Goal: Task Accomplishment & Management: Use online tool/utility

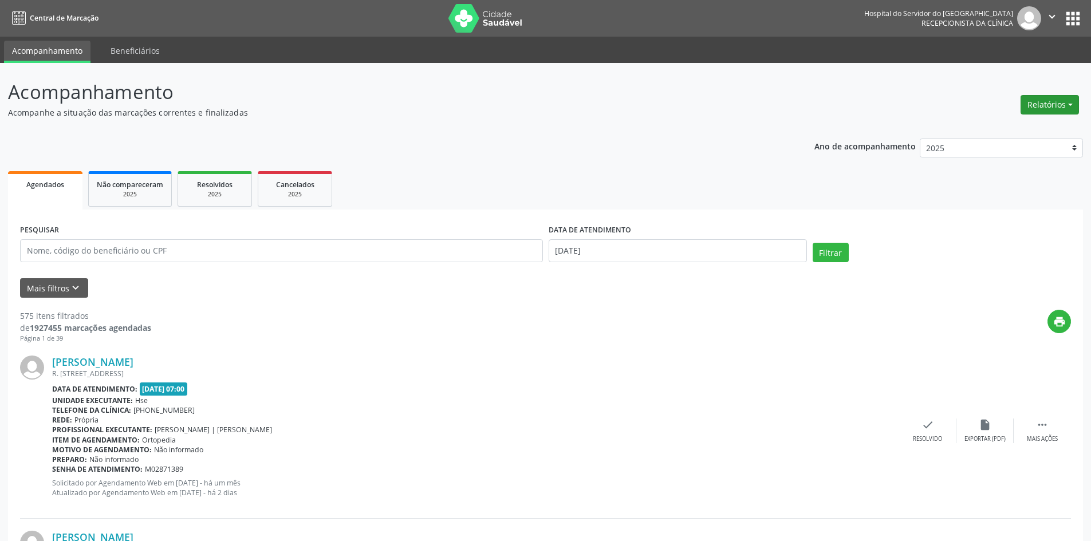
click at [1039, 108] on button "Relatórios" at bounding box center [1050, 104] width 58 height 19
click at [981, 129] on link "Agendamentos" at bounding box center [1018, 129] width 123 height 16
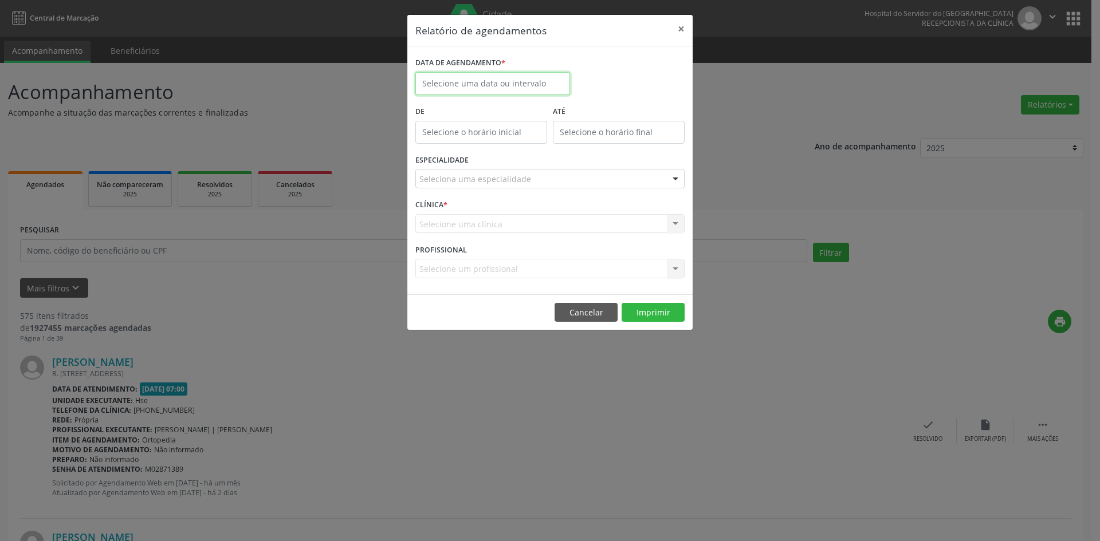
click at [516, 79] on input "text" at bounding box center [492, 83] width 155 height 23
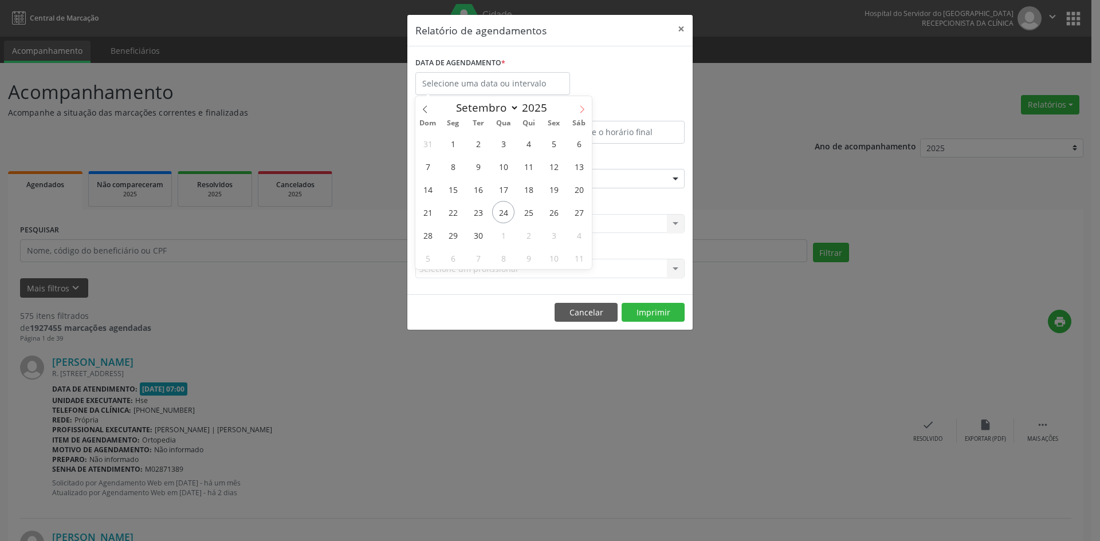
click at [581, 109] on icon at bounding box center [582, 109] width 8 height 8
select select "9"
click at [509, 142] on span "1" at bounding box center [503, 143] width 22 height 22
type input "[DATE]"
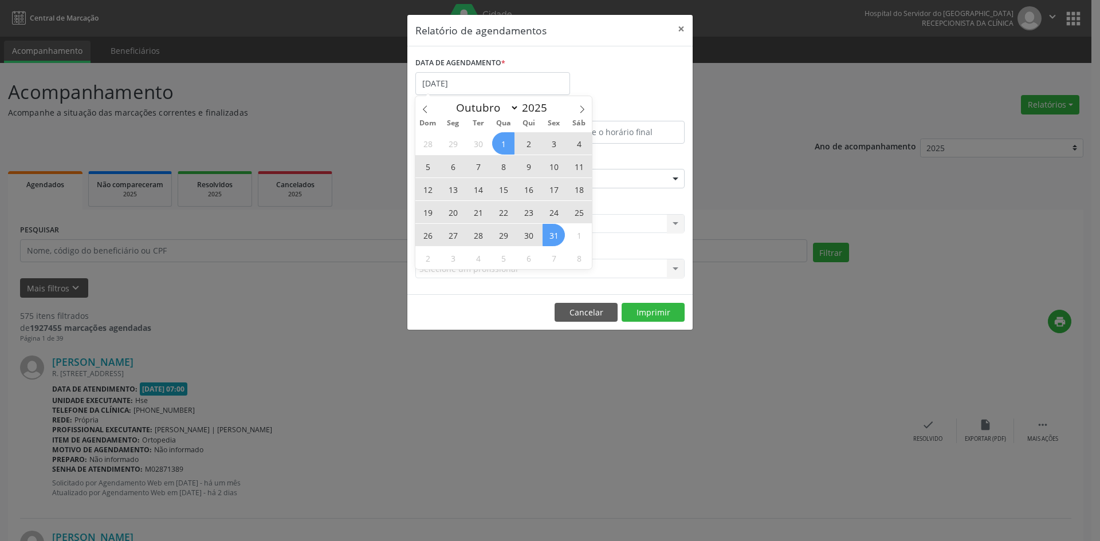
drag, startPoint x: 509, startPoint y: 142, endPoint x: 552, endPoint y: 234, distance: 101.2
click at [552, 234] on div "28 29 30 1 2 3 4 5 6 7 8 9 10 11 12 13 14 15 16 17 18 19 20 21 22 23 24 25 26 2…" at bounding box center [503, 200] width 176 height 137
click at [552, 234] on span "31" at bounding box center [554, 235] width 22 height 22
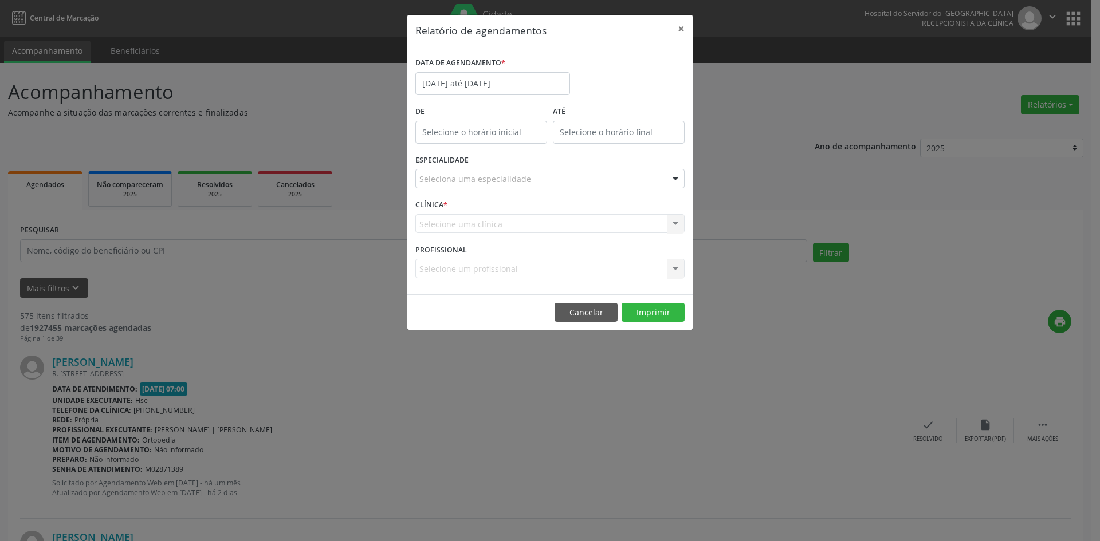
click at [556, 178] on div "Seleciona uma especialidade" at bounding box center [549, 178] width 269 height 19
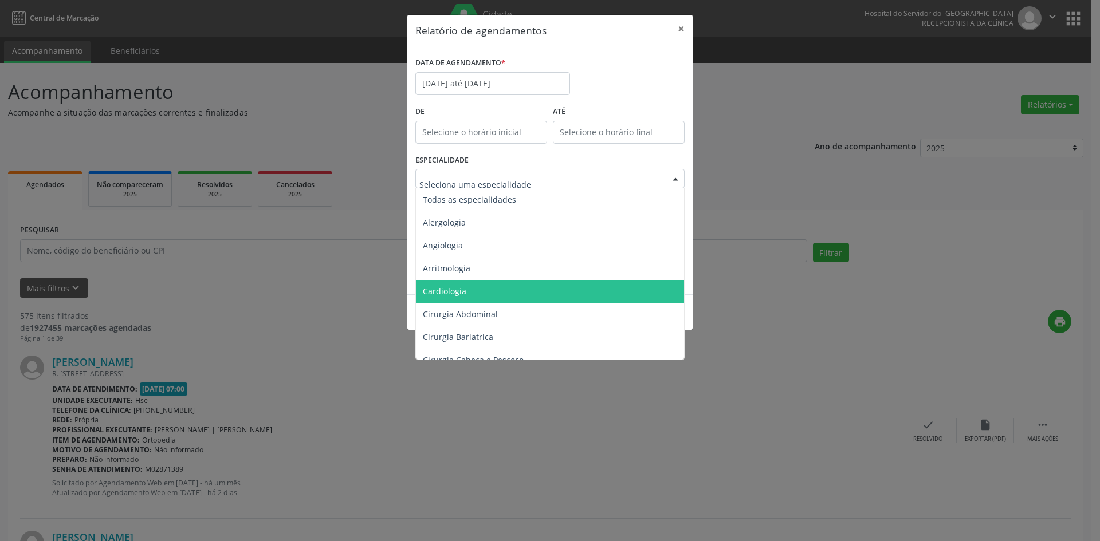
click at [513, 291] on span "Cardiologia" at bounding box center [551, 291] width 270 height 23
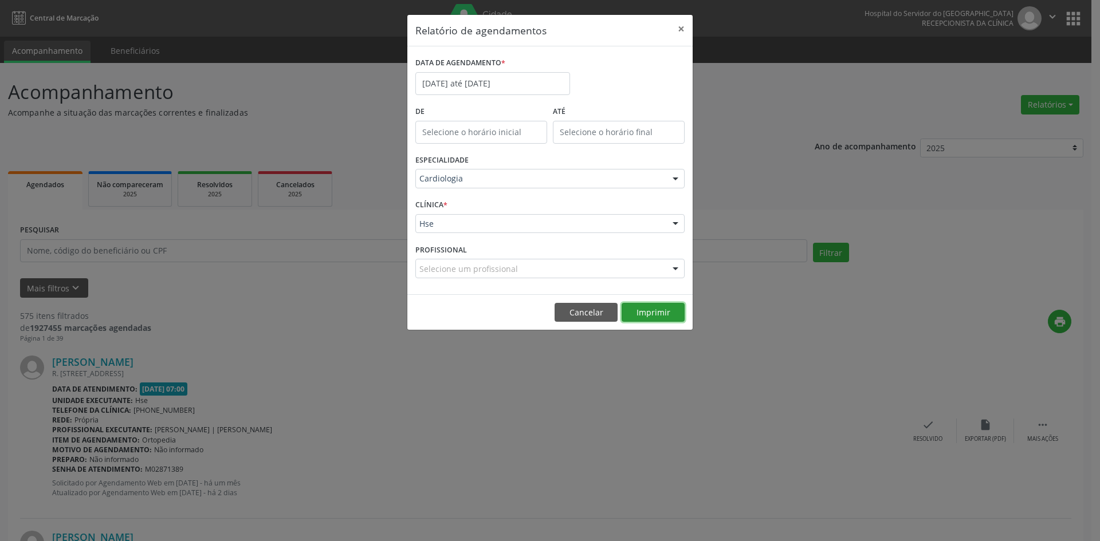
click at [653, 312] on button "Imprimir" at bounding box center [653, 312] width 63 height 19
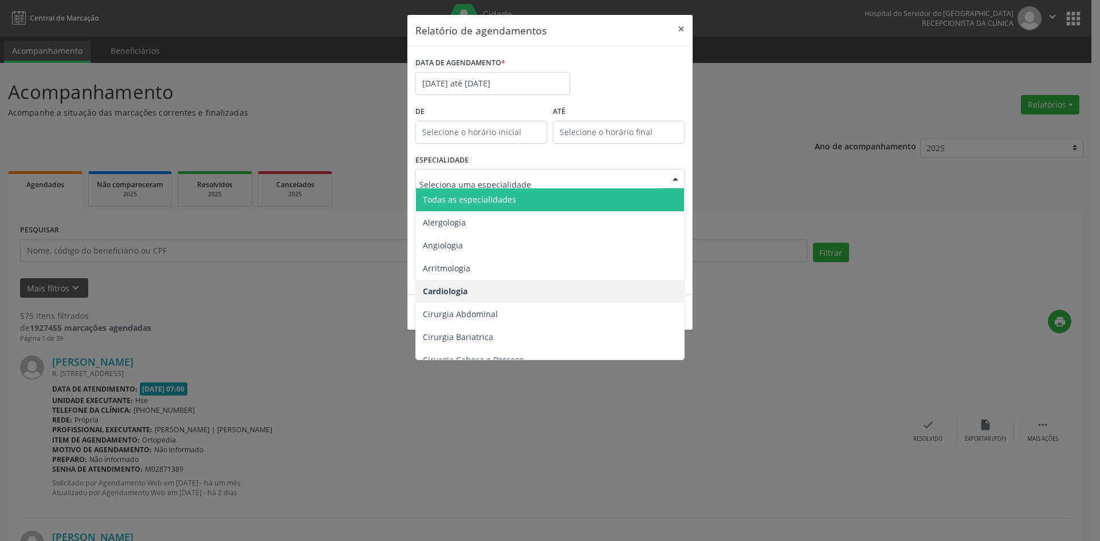
click at [556, 201] on span "Todas as especialidades" at bounding box center [551, 199] width 270 height 23
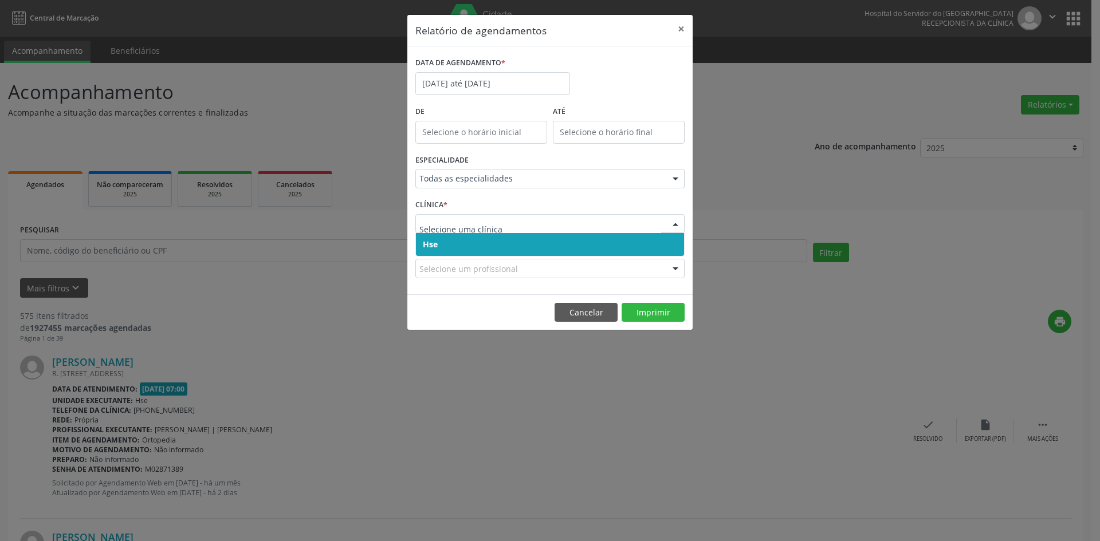
click at [612, 246] on span "Hse" at bounding box center [550, 244] width 268 height 23
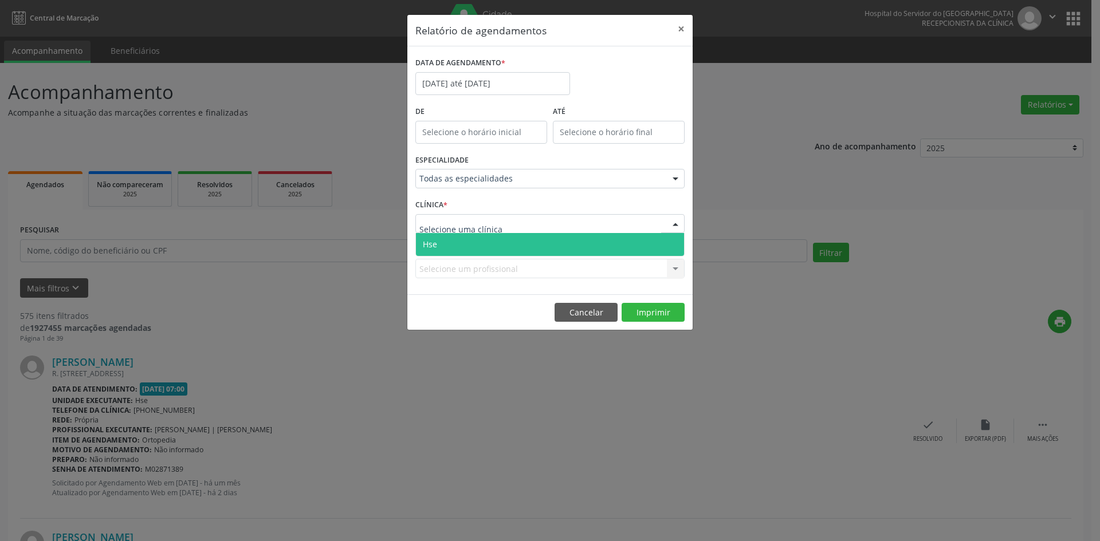
click at [612, 224] on div at bounding box center [549, 223] width 269 height 19
click at [612, 243] on span "Hse" at bounding box center [550, 244] width 268 height 23
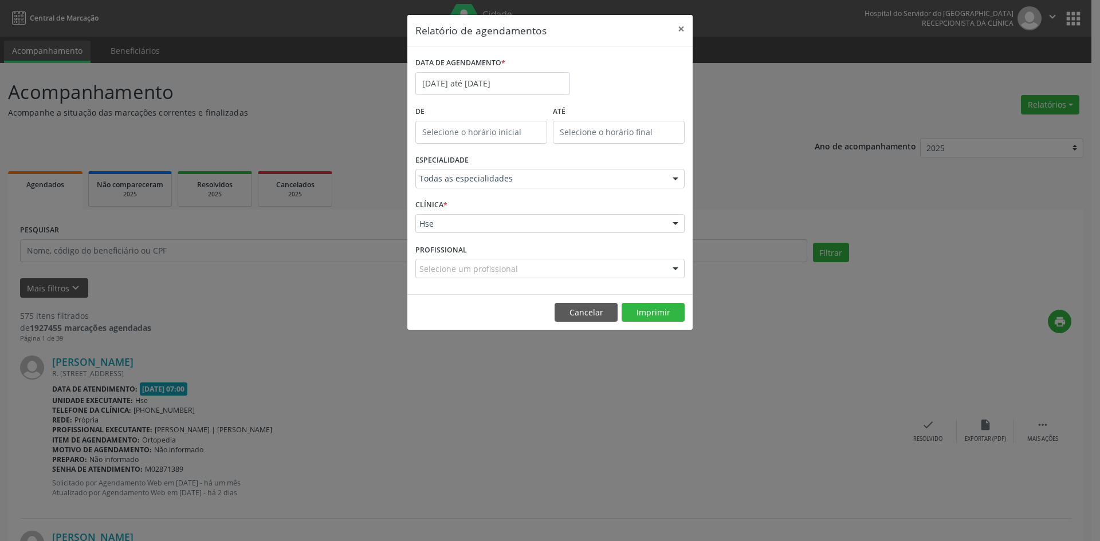
click at [675, 268] on div at bounding box center [675, 269] width 17 height 19
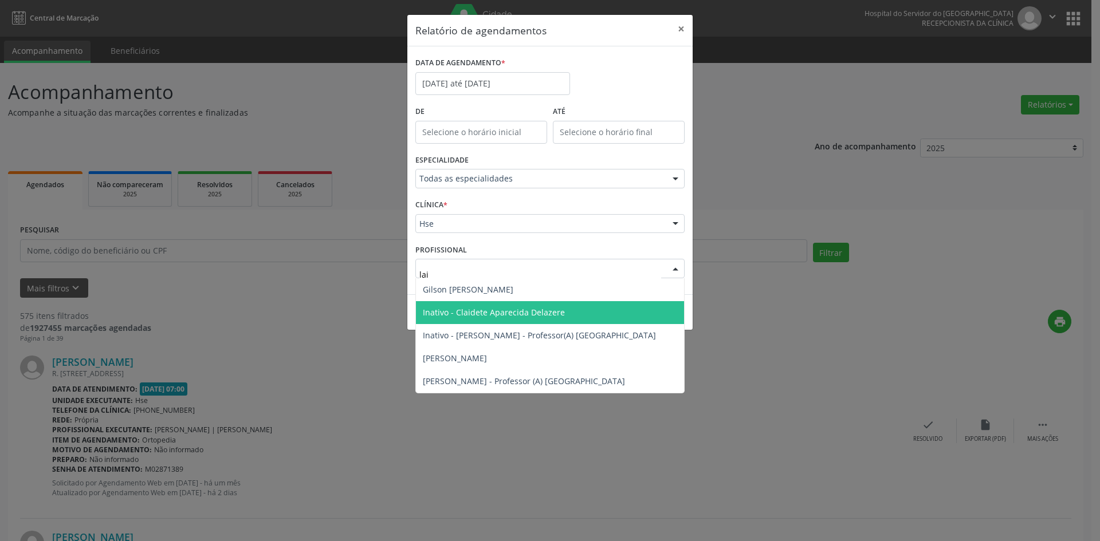
type input "lail"
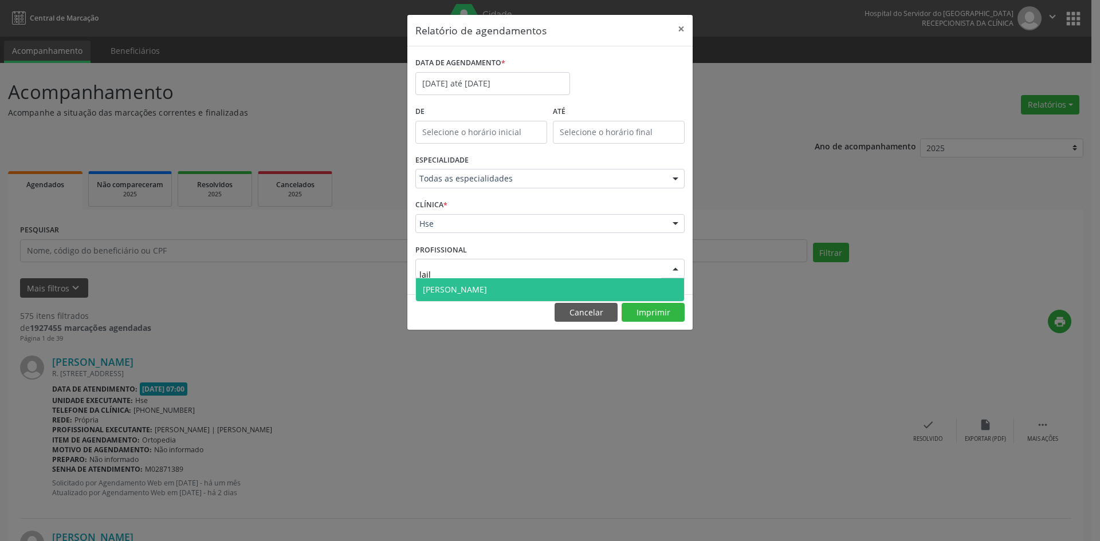
click at [516, 289] on span "[PERSON_NAME]" at bounding box center [550, 289] width 268 height 23
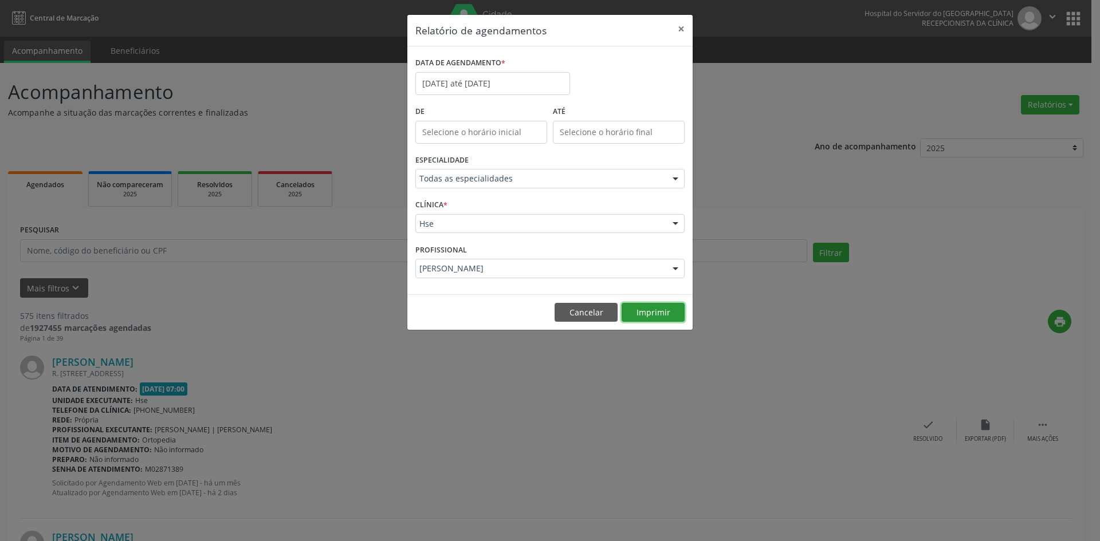
click at [658, 315] on button "Imprimir" at bounding box center [653, 312] width 63 height 19
click at [655, 313] on button "Imprimir" at bounding box center [653, 312] width 63 height 19
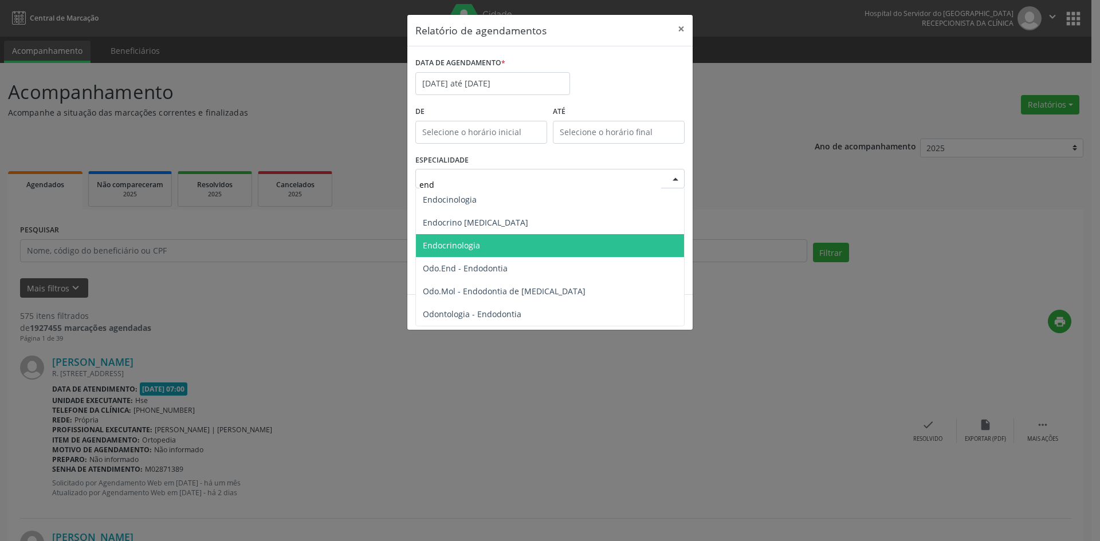
click at [540, 242] on span "Endocrinologia" at bounding box center [550, 245] width 268 height 23
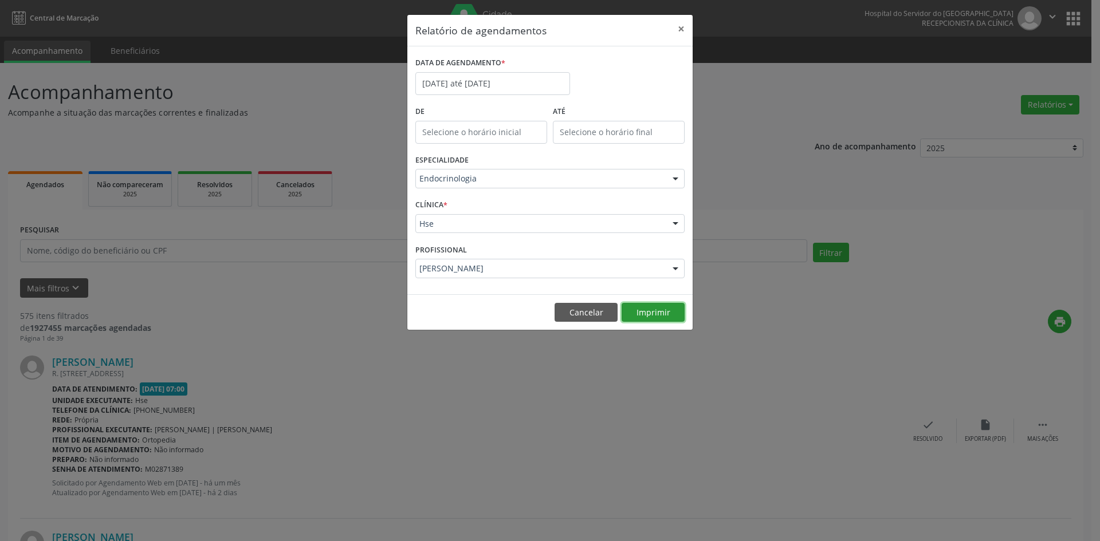
click at [658, 315] on button "Imprimir" at bounding box center [653, 312] width 63 height 19
click at [677, 268] on div at bounding box center [675, 269] width 17 height 19
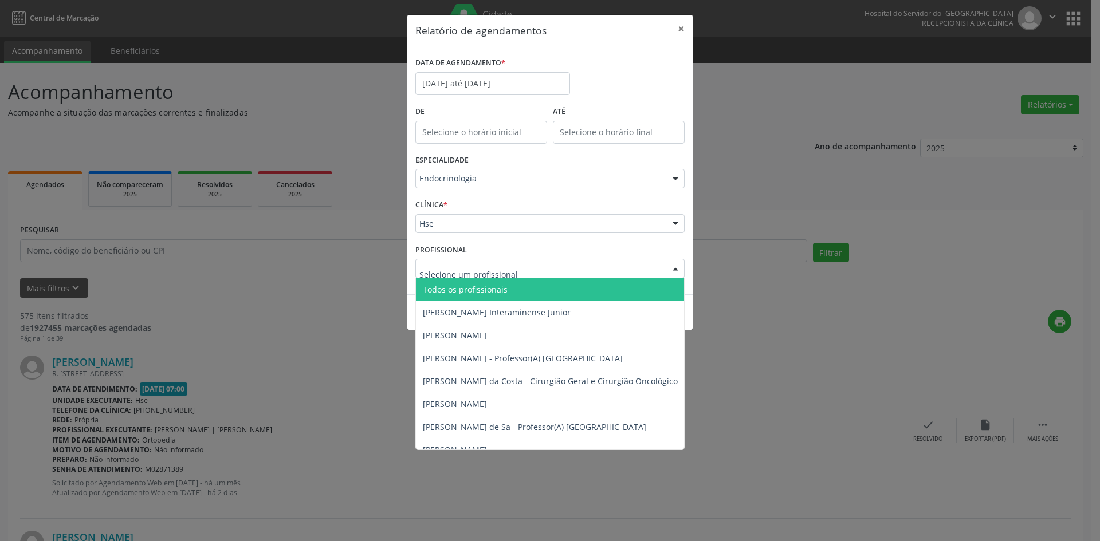
click at [604, 294] on span "Todos os profissionais" at bounding box center [609, 289] width 386 height 23
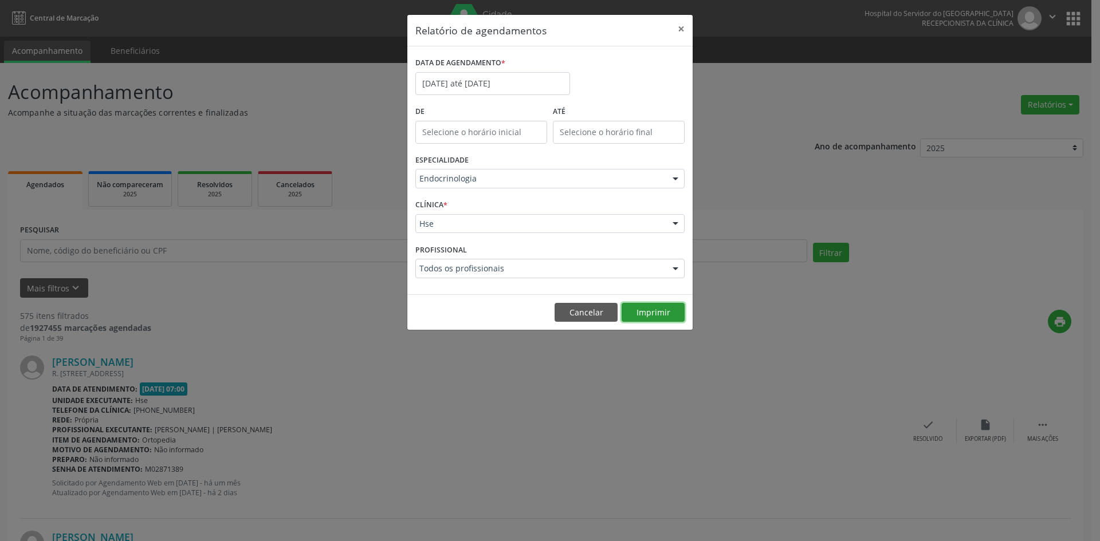
click at [646, 310] on button "Imprimir" at bounding box center [653, 312] width 63 height 19
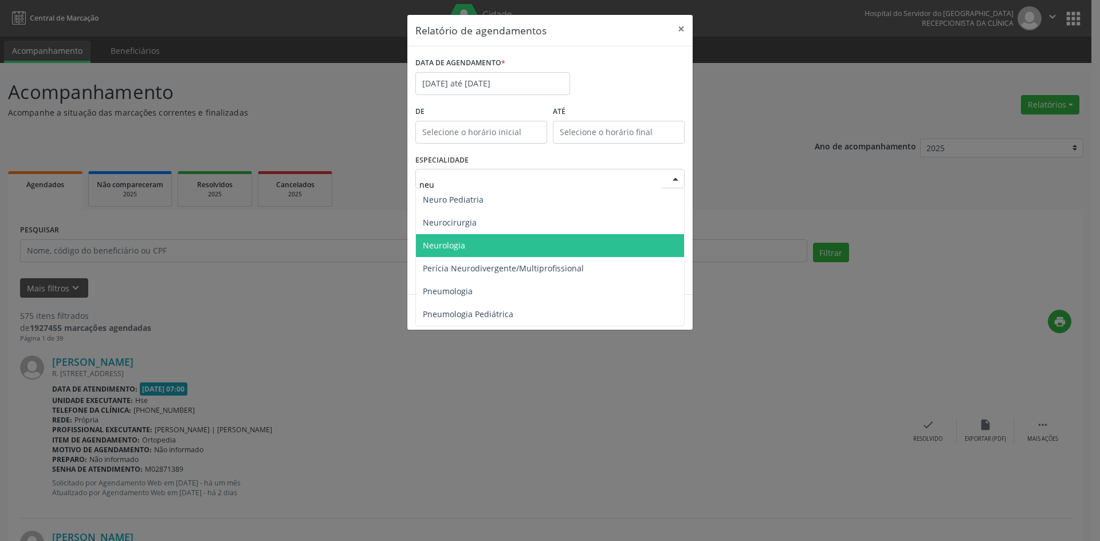
click at [534, 242] on span "Neurologia" at bounding box center [550, 245] width 268 height 23
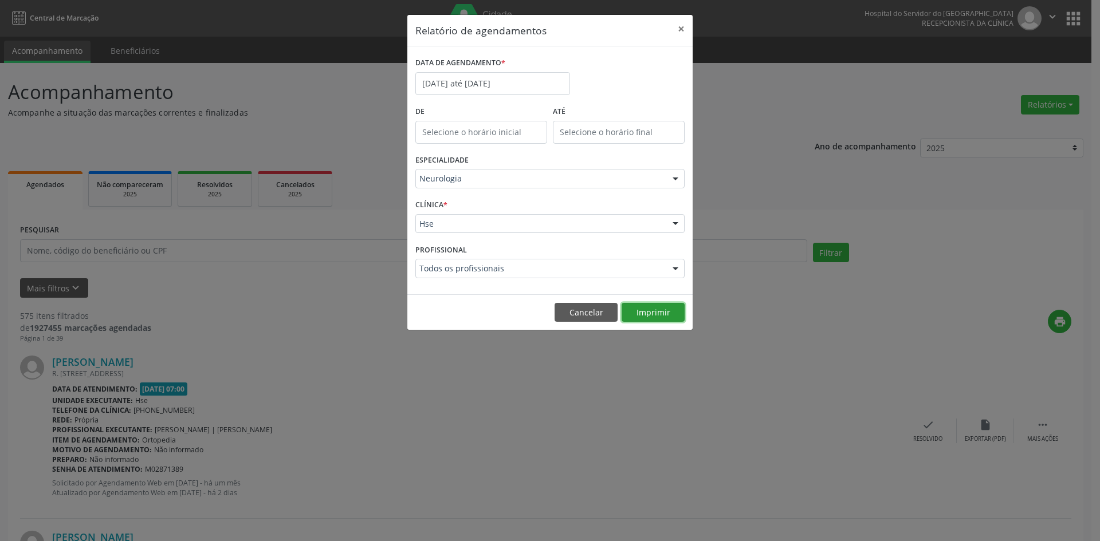
click at [663, 310] on button "Imprimir" at bounding box center [653, 312] width 63 height 19
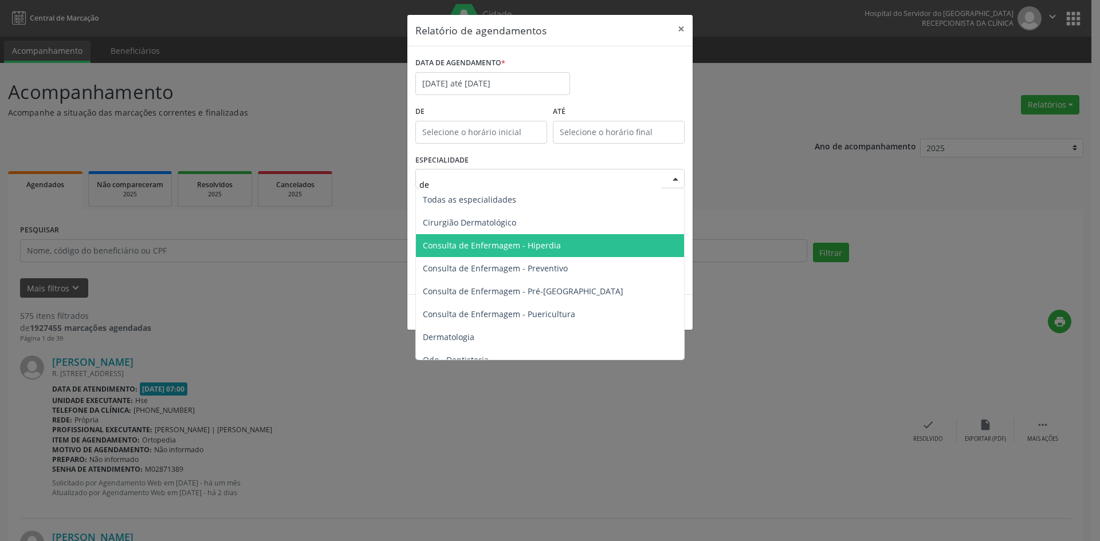
type input "der"
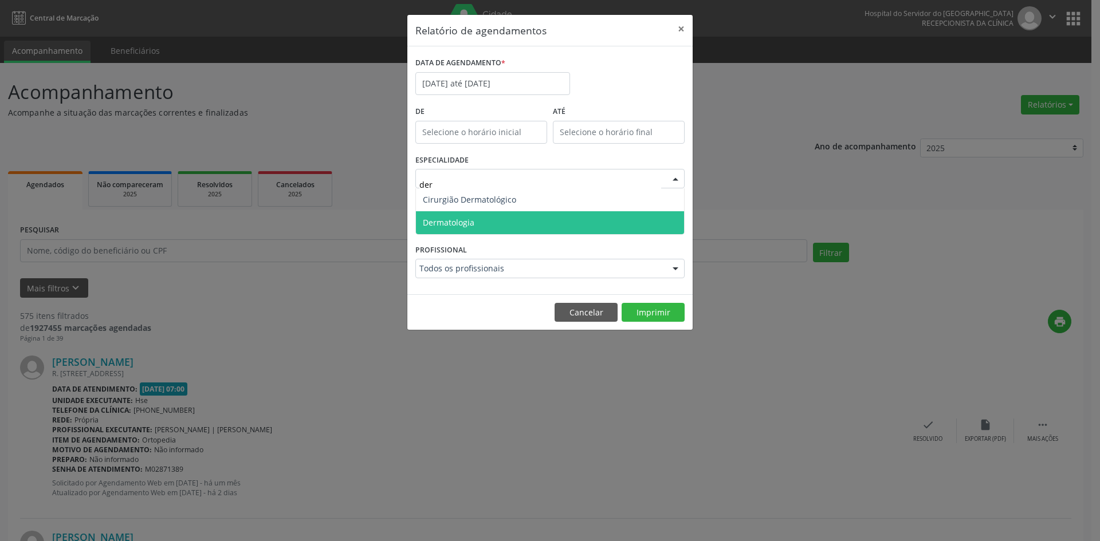
click at [496, 221] on span "Dermatologia" at bounding box center [550, 222] width 268 height 23
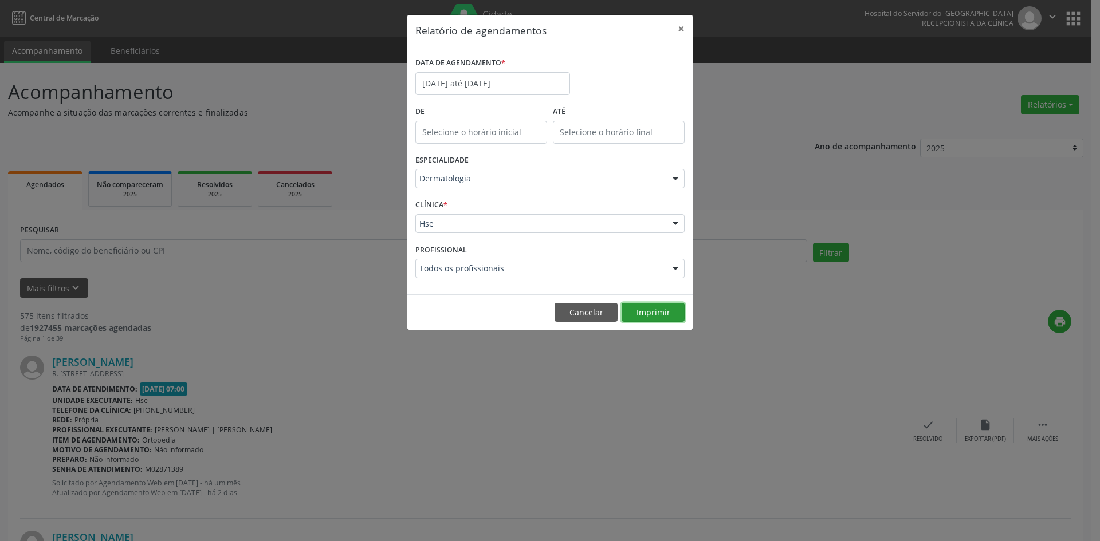
click at [640, 312] on button "Imprimir" at bounding box center [653, 312] width 63 height 19
drag, startPoint x: 464, startPoint y: 72, endPoint x: 465, endPoint y: 89, distance: 17.2
click at [464, 77] on div "DATA DE AGENDAMENTO * [DATE] até [DATE]" at bounding box center [492, 74] width 155 height 41
click at [469, 81] on input "[DATE] até [DATE]" at bounding box center [492, 83] width 155 height 23
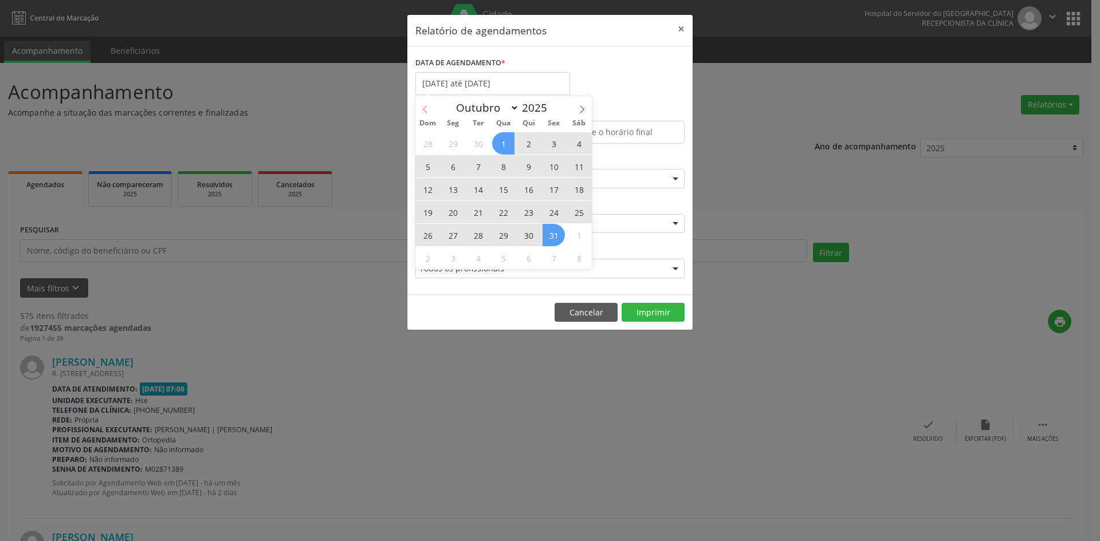
click at [426, 108] on icon at bounding box center [425, 109] width 8 height 8
select select "8"
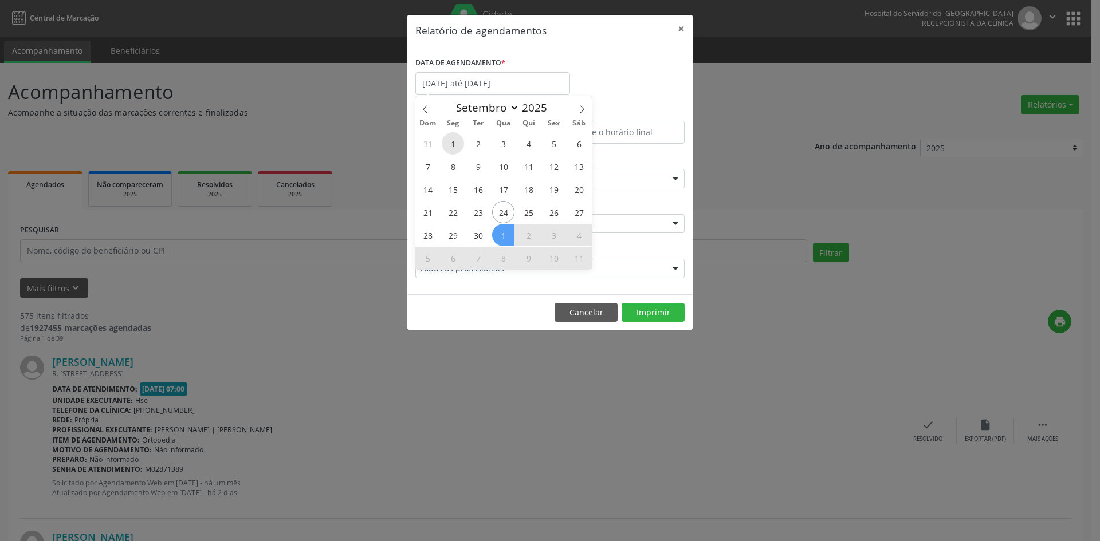
click at [454, 141] on span "1" at bounding box center [453, 143] width 22 height 22
type input "[DATE]"
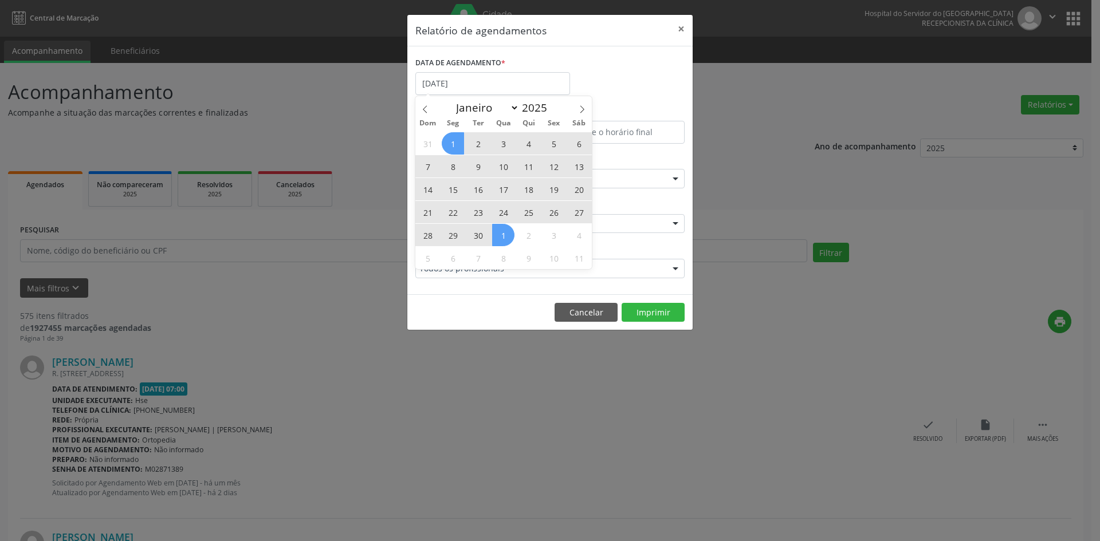
drag, startPoint x: 454, startPoint y: 142, endPoint x: 510, endPoint y: 230, distance: 104.6
click at [510, 230] on div "31 1 2 3 4 5 6 7 8 9 10 11 12 13 14 15 16 17 18 19 20 21 22 23 24 25 26 27 28 2…" at bounding box center [503, 200] width 176 height 137
click at [510, 230] on span "1" at bounding box center [503, 235] width 22 height 22
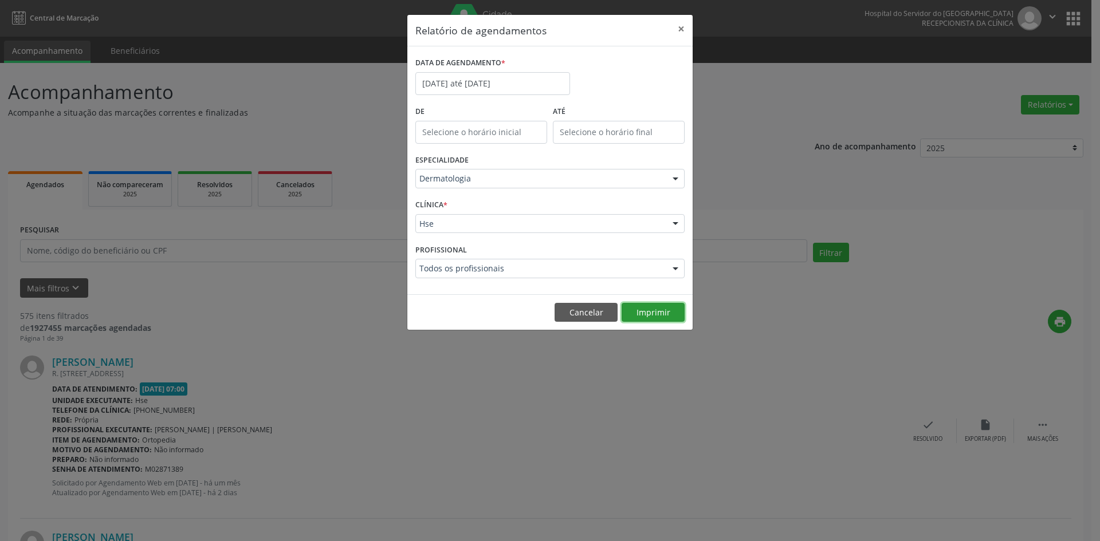
click at [650, 309] on button "Imprimir" at bounding box center [653, 312] width 63 height 19
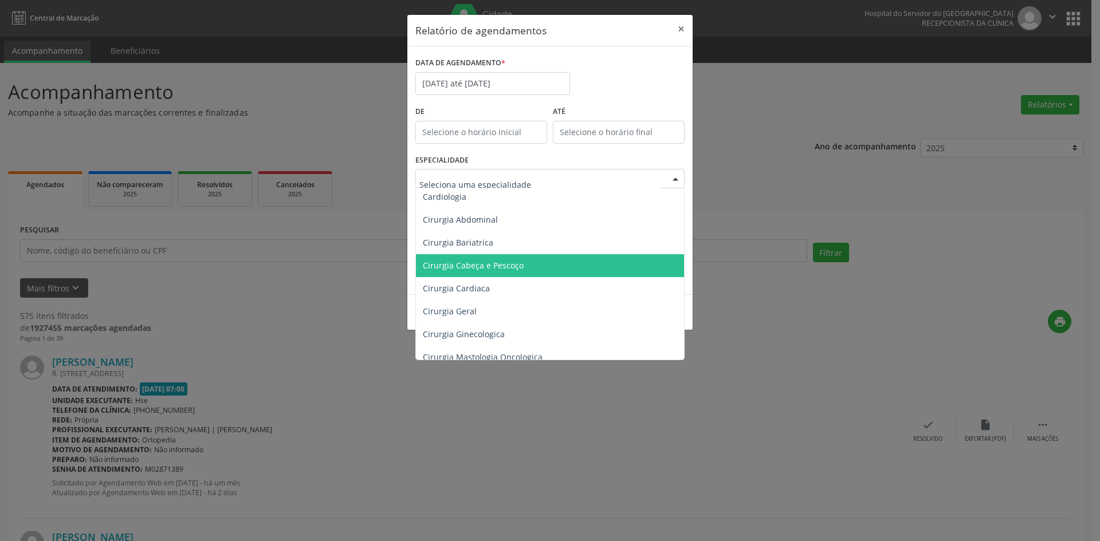
scroll to position [115, 0]
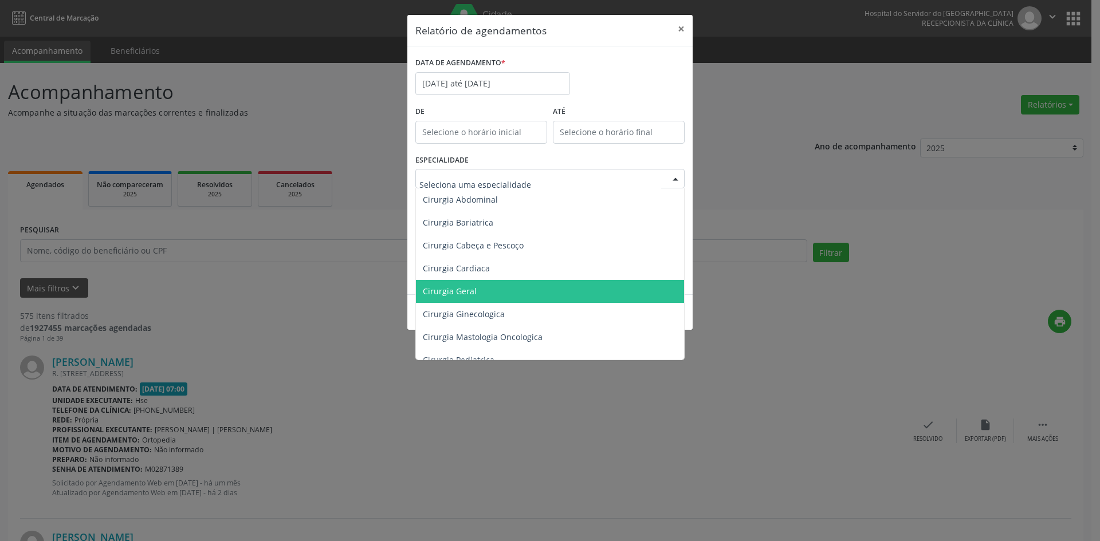
click at [499, 292] on span "Cirurgia Geral" at bounding box center [551, 291] width 270 height 23
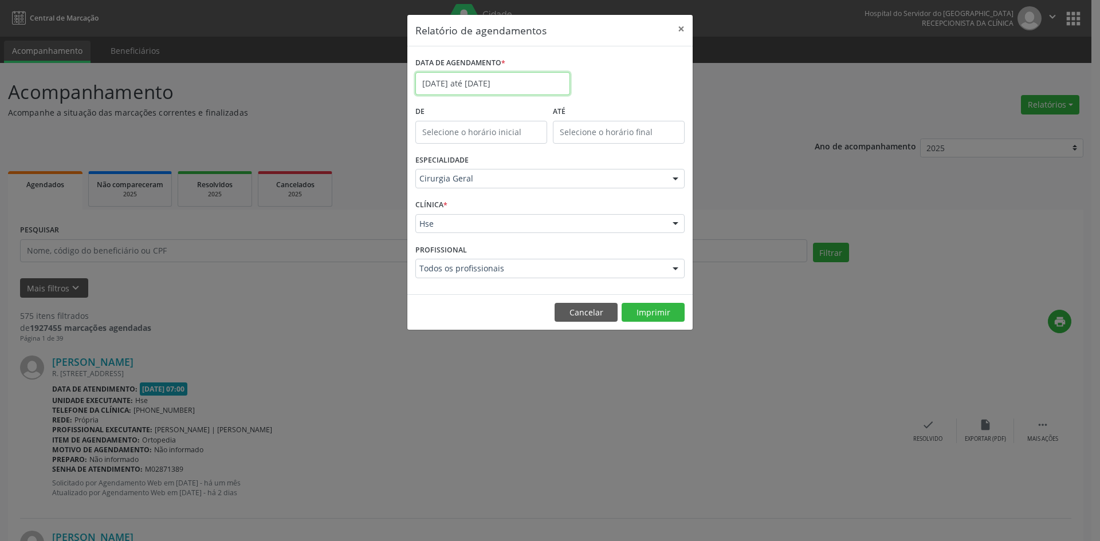
click at [509, 85] on input "[DATE] até [DATE]" at bounding box center [492, 83] width 155 height 23
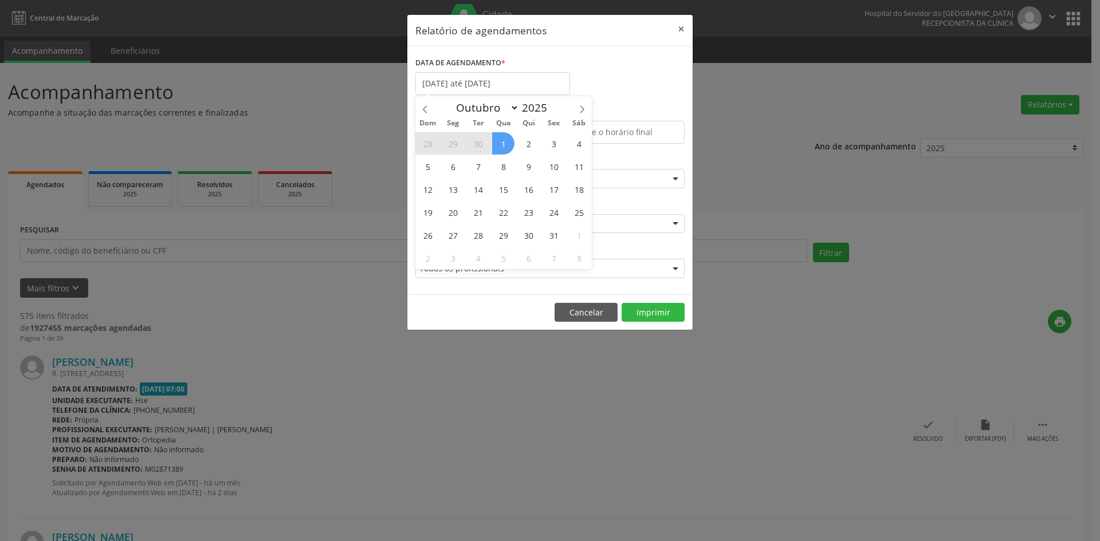
click at [504, 144] on span "1" at bounding box center [503, 143] width 22 height 22
type input "[DATE]"
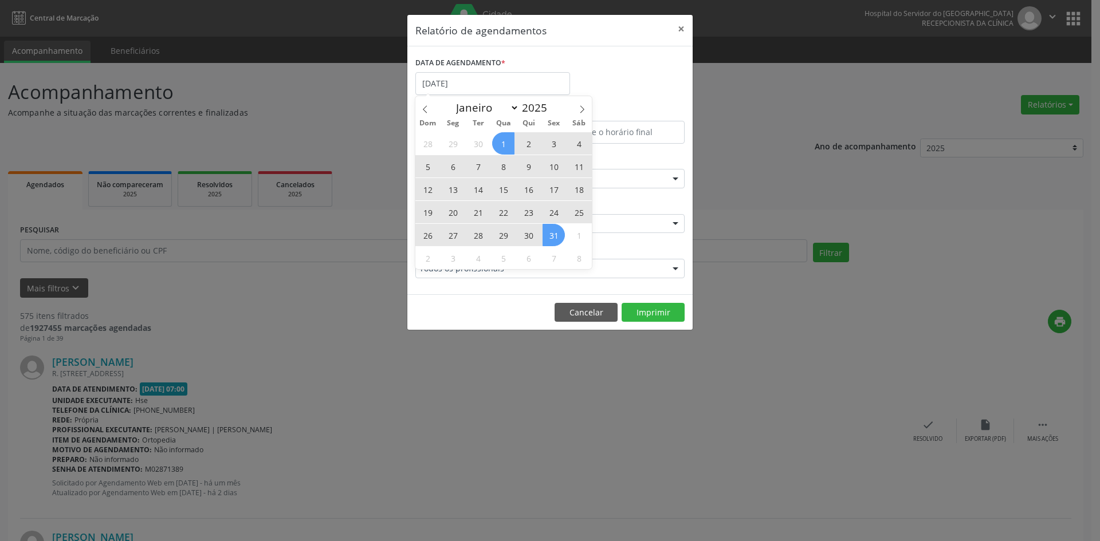
drag, startPoint x: 504, startPoint y: 144, endPoint x: 559, endPoint y: 236, distance: 107.4
click at [559, 236] on div "28 29 30 1 2 3 4 5 6 7 8 9 10 11 12 13 14 15 16 17 18 19 20 21 22 23 24 25 26 2…" at bounding box center [503, 200] width 176 height 137
click at [559, 236] on span "31" at bounding box center [554, 235] width 22 height 22
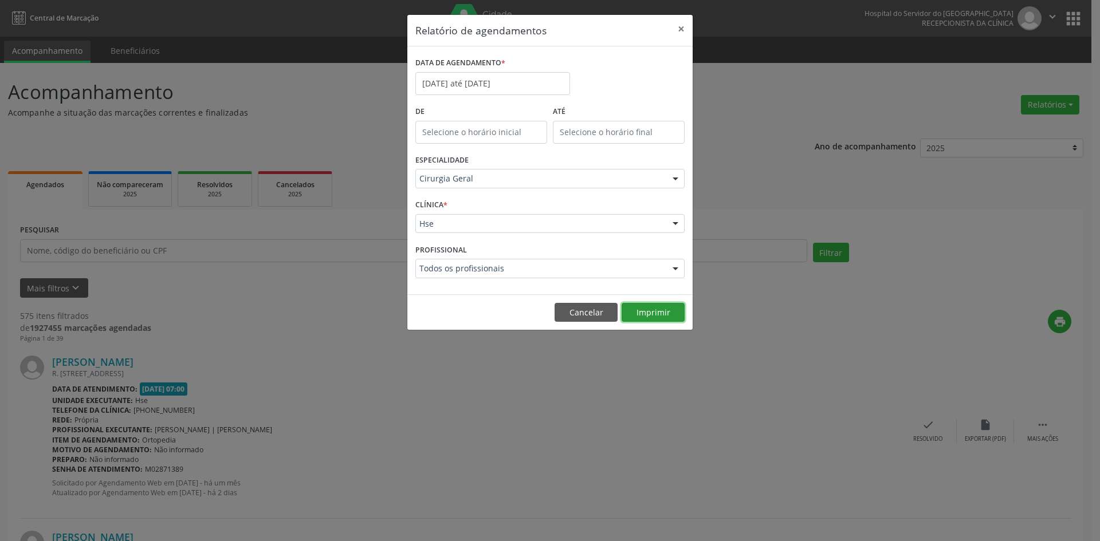
click at [649, 311] on button "Imprimir" at bounding box center [653, 312] width 63 height 19
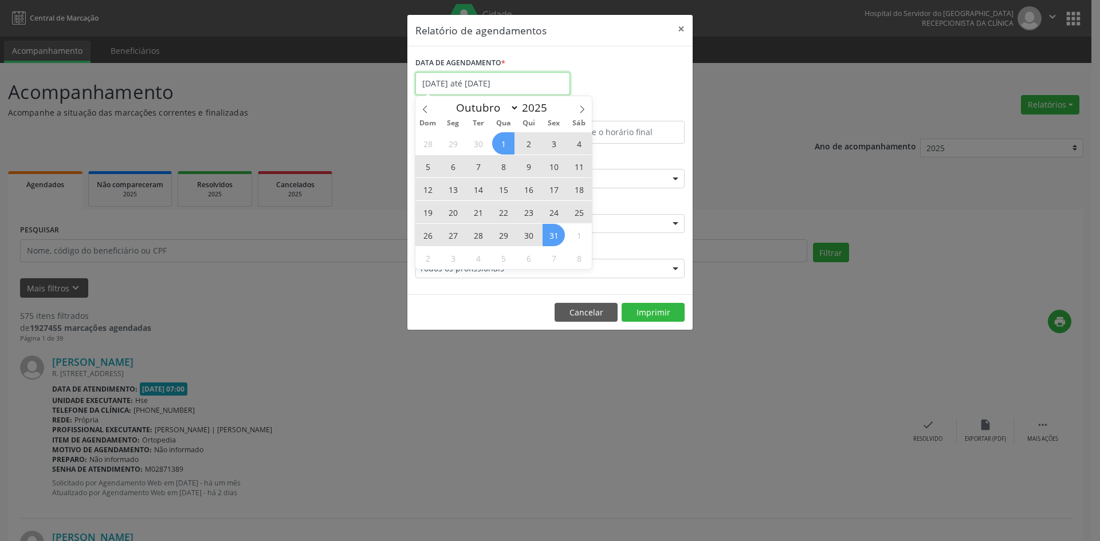
click at [531, 81] on input "[DATE] até [DATE]" at bounding box center [492, 83] width 155 height 23
click at [426, 111] on icon at bounding box center [425, 109] width 8 height 8
select select "8"
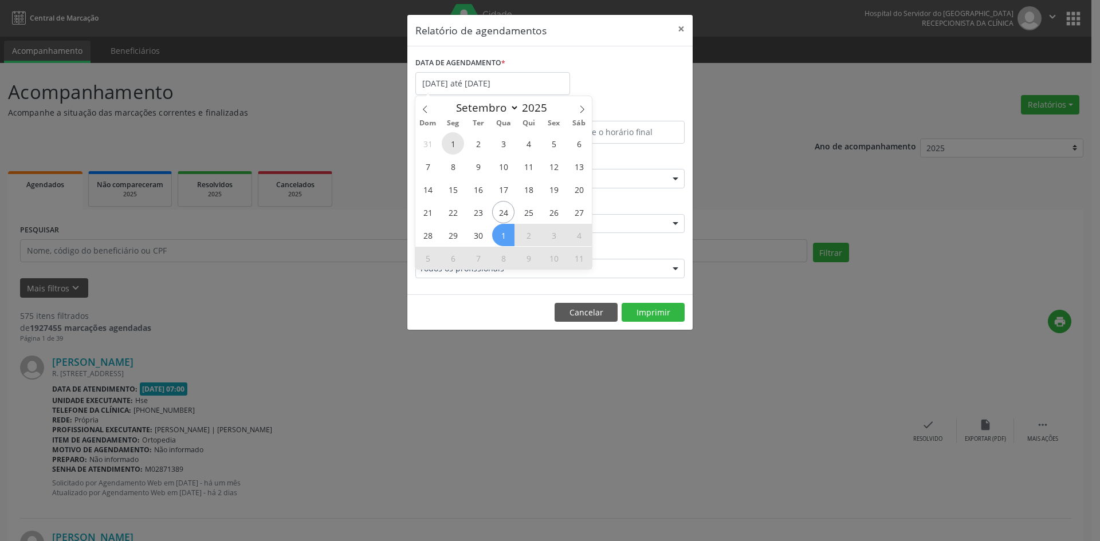
click at [456, 144] on span "1" at bounding box center [453, 143] width 22 height 22
type input "[DATE]"
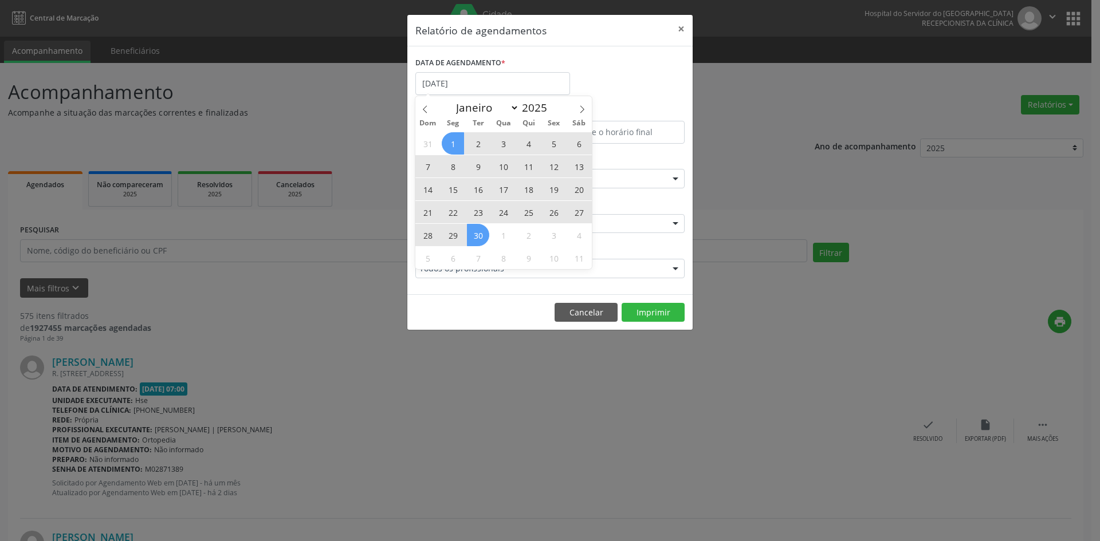
drag, startPoint x: 456, startPoint y: 144, endPoint x: 477, endPoint y: 233, distance: 91.2
click at [477, 233] on div "31 1 2 3 4 5 6 7 8 9 10 11 12 13 14 15 16 17 18 19 20 21 22 23 24 25 26 27 28 2…" at bounding box center [503, 200] width 176 height 137
click at [477, 233] on span "30" at bounding box center [478, 235] width 22 height 22
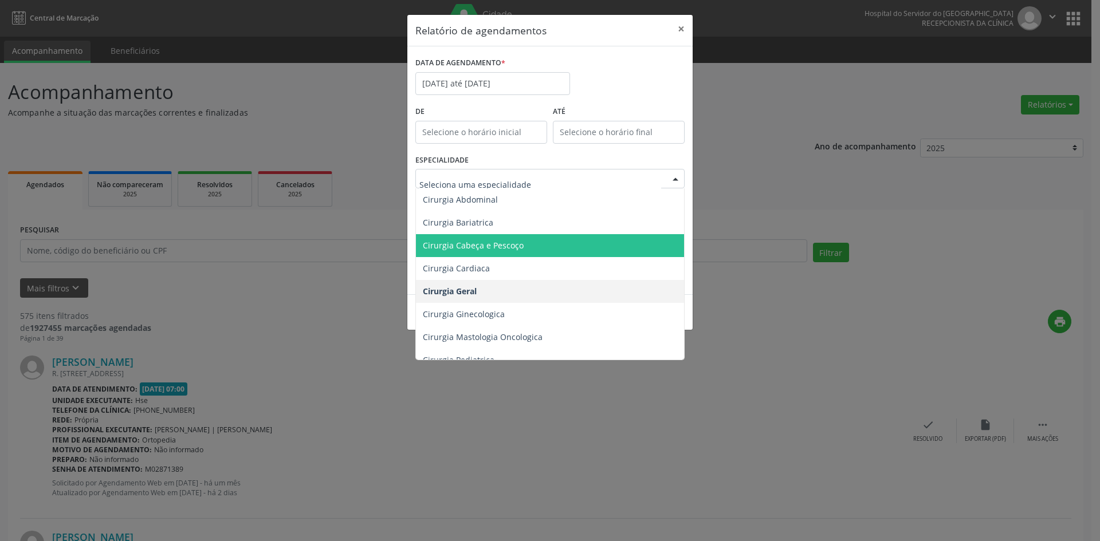
click at [549, 243] on span "Cirurgia Cabeça e Pescoço" at bounding box center [551, 245] width 270 height 23
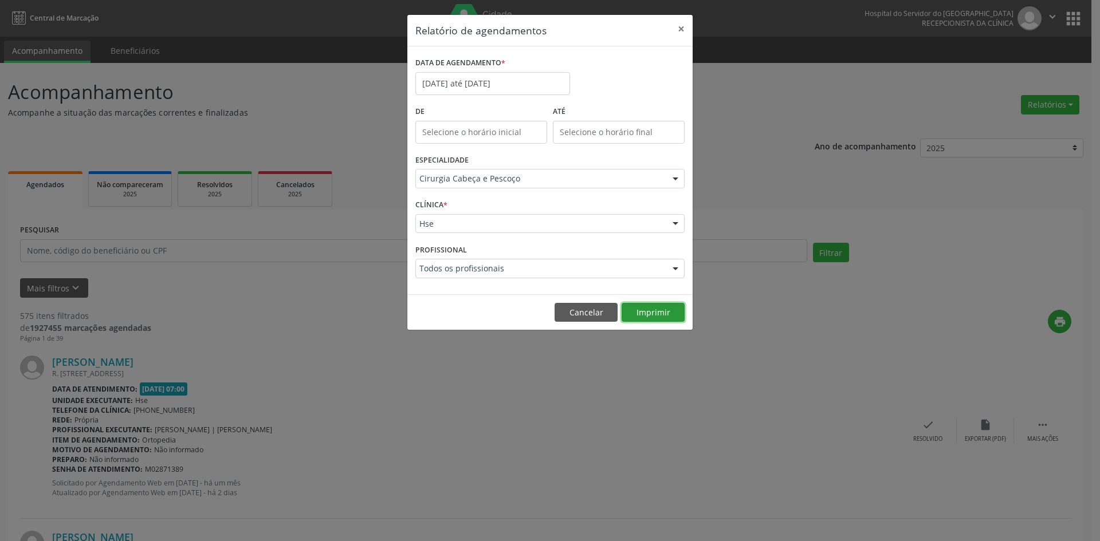
click at [658, 311] on button "Imprimir" at bounding box center [653, 312] width 63 height 19
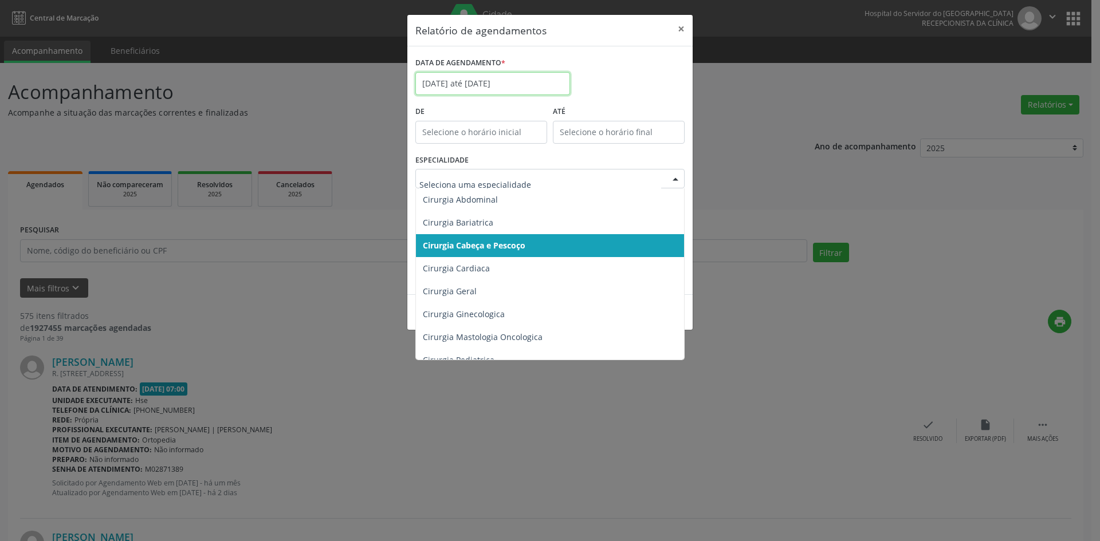
click at [528, 84] on input "[DATE] até [DATE]" at bounding box center [492, 83] width 155 height 23
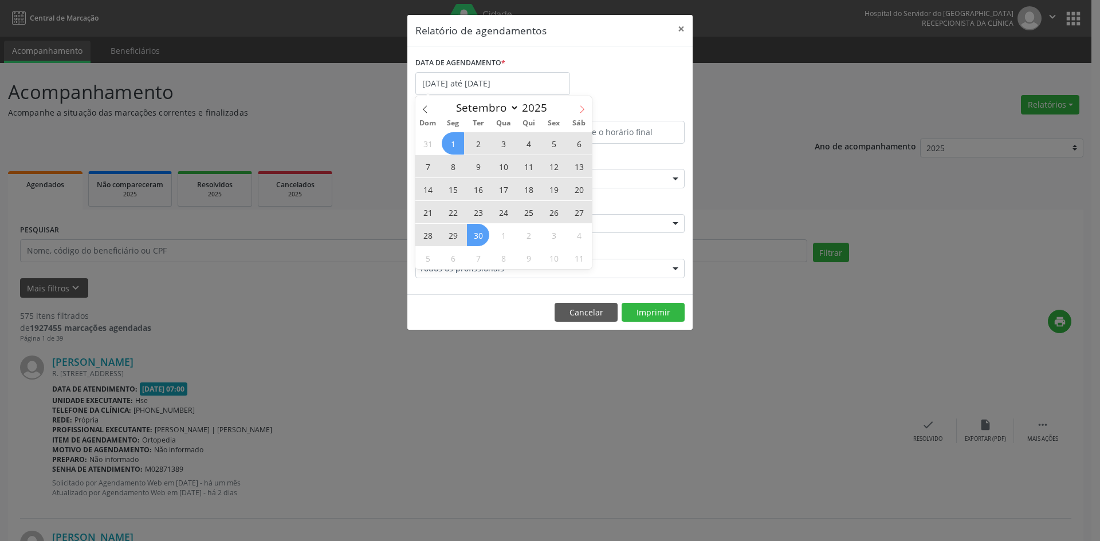
click at [583, 106] on icon at bounding box center [582, 109] width 8 height 8
select select "9"
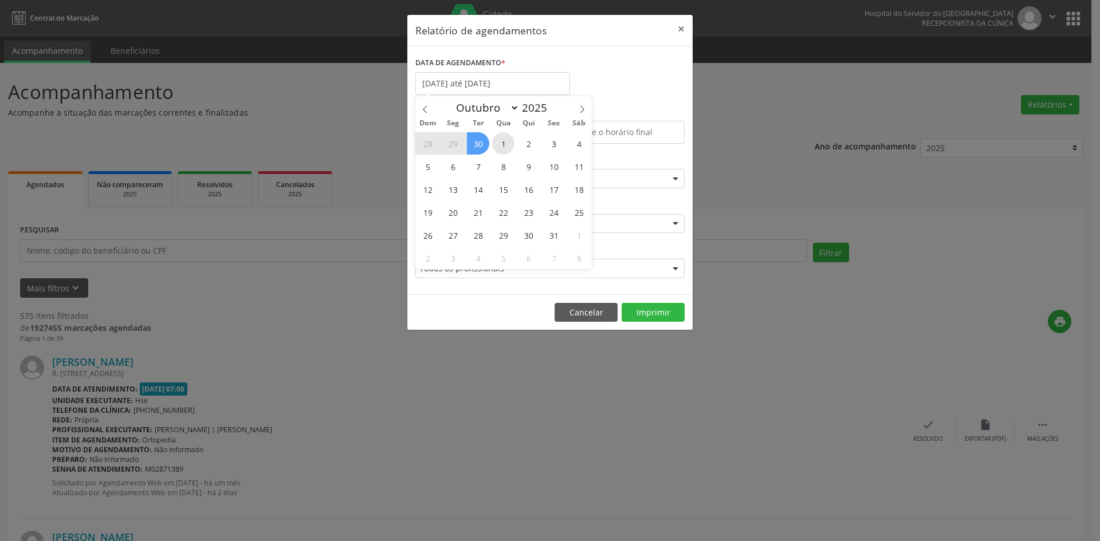
click at [502, 139] on span "1" at bounding box center [503, 143] width 22 height 22
type input "[DATE]"
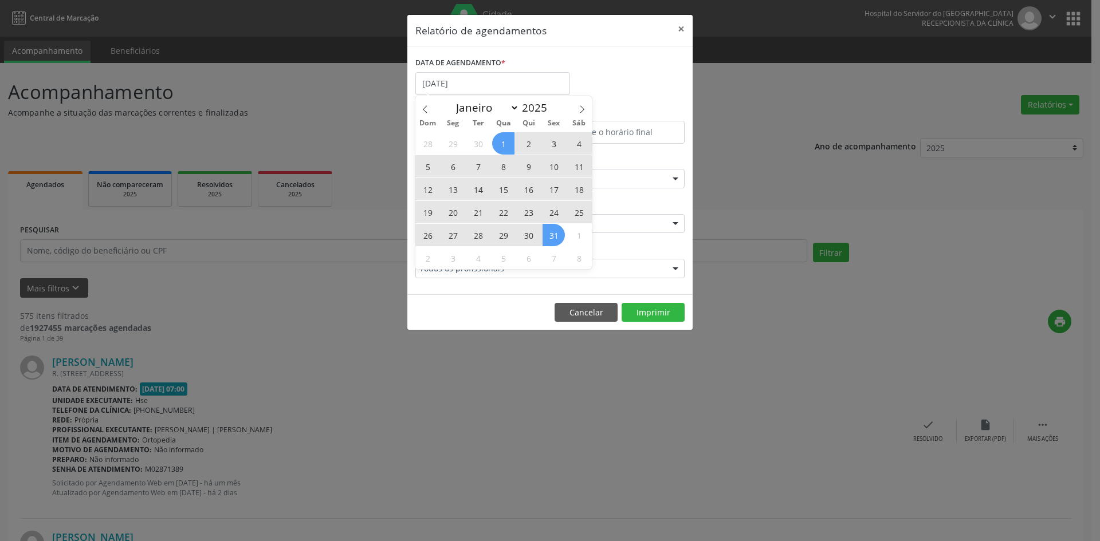
drag, startPoint x: 502, startPoint y: 139, endPoint x: 553, endPoint y: 232, distance: 105.6
click at [553, 232] on div "28 29 30 1 2 3 4 5 6 7 8 9 10 11 12 13 14 15 16 17 18 19 20 21 22 23 24 25 26 2…" at bounding box center [503, 200] width 176 height 137
click at [553, 232] on span "31" at bounding box center [554, 235] width 22 height 22
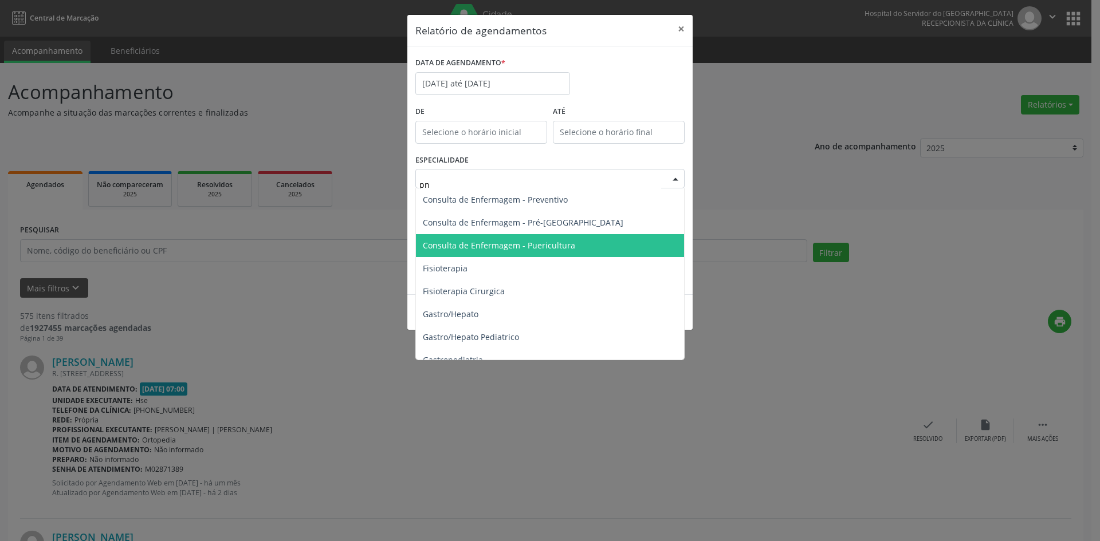
scroll to position [0, 0]
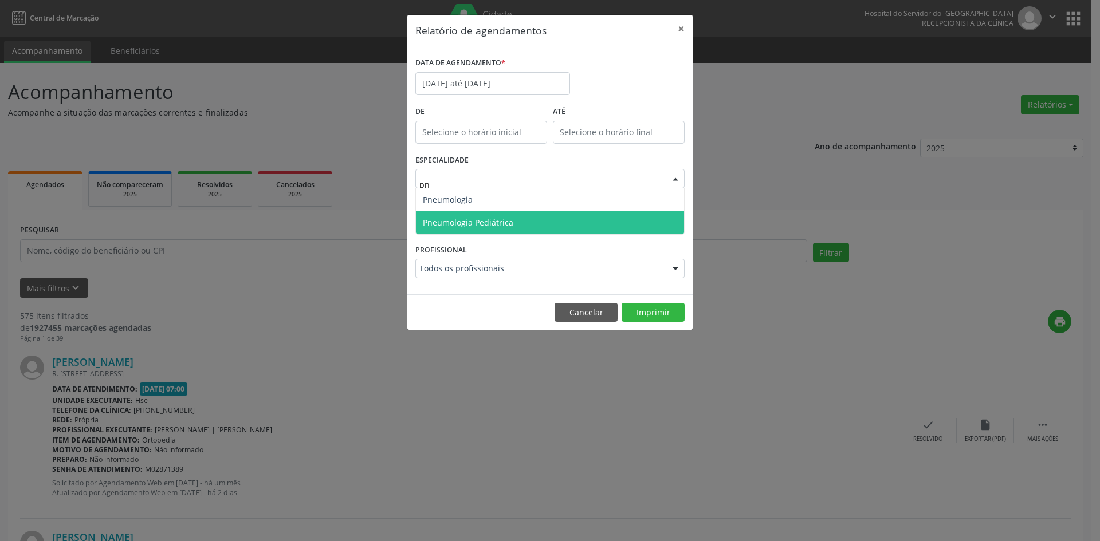
type input "pne"
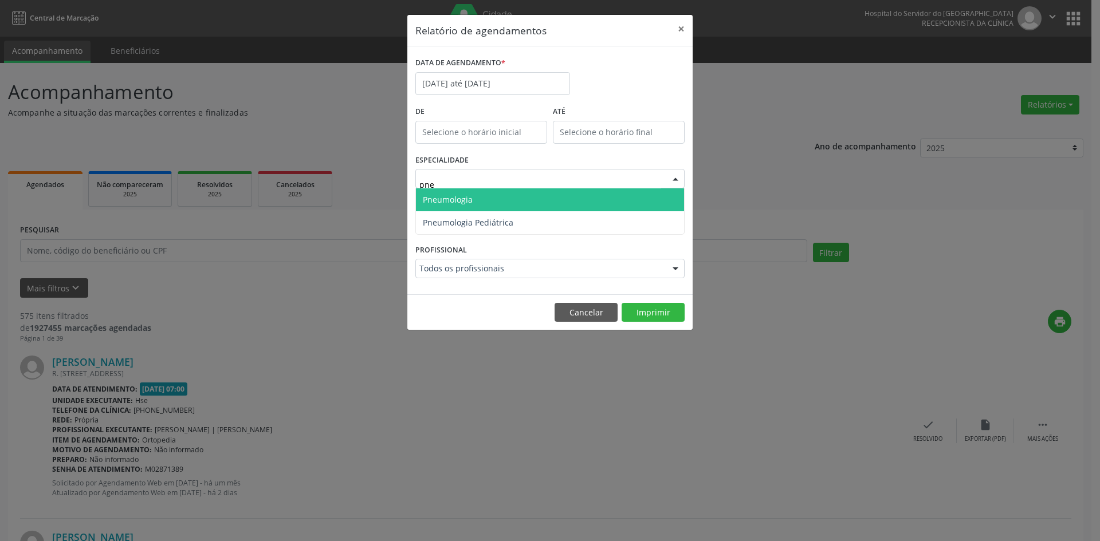
click at [517, 194] on span "Pneumologia" at bounding box center [550, 199] width 268 height 23
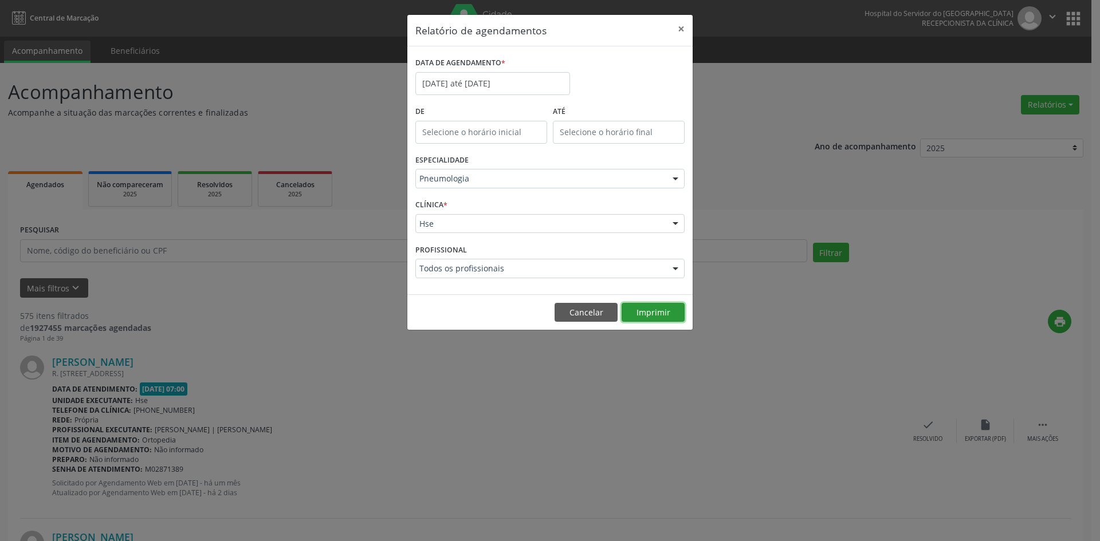
click at [655, 311] on button "Imprimir" at bounding box center [653, 312] width 63 height 19
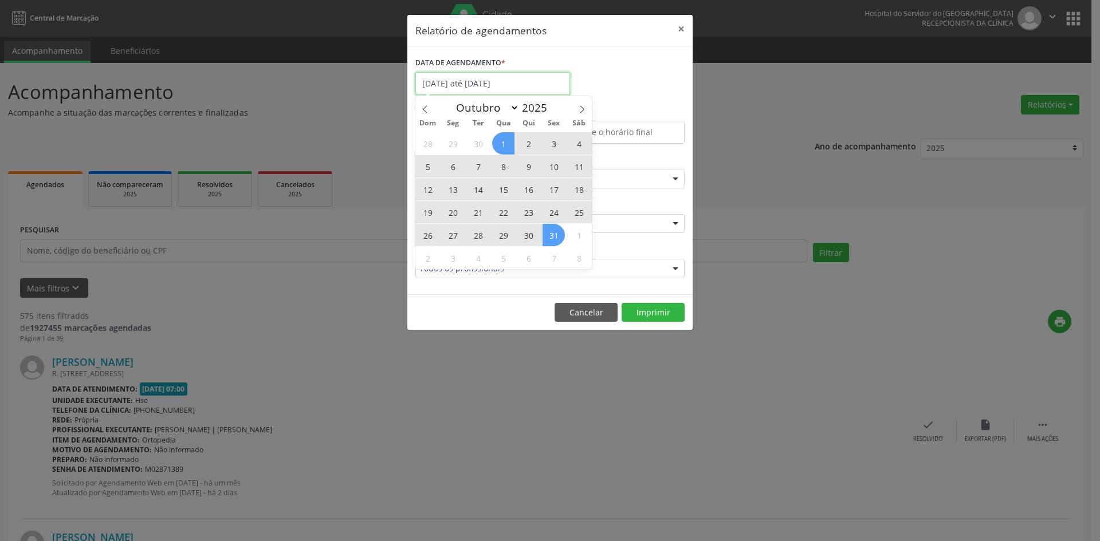
click at [480, 81] on input "[DATE] até [DATE]" at bounding box center [492, 83] width 155 height 23
click at [425, 110] on icon at bounding box center [425, 109] width 8 height 8
select select "8"
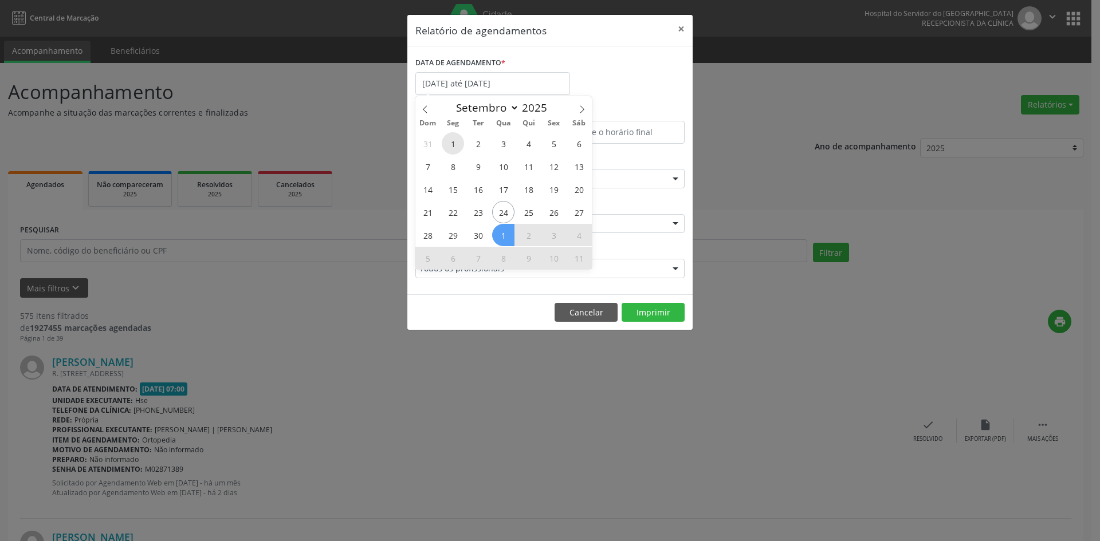
click at [454, 143] on span "1" at bounding box center [453, 143] width 22 height 22
type input "[DATE]"
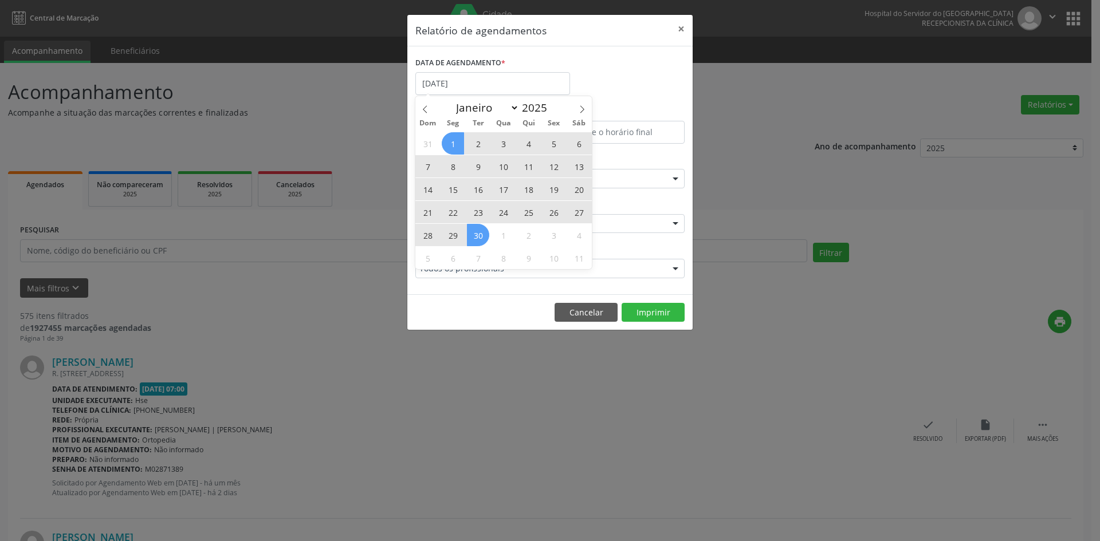
drag, startPoint x: 454, startPoint y: 143, endPoint x: 482, endPoint y: 236, distance: 96.8
click at [482, 236] on div "31 1 2 3 4 5 6 7 8 9 10 11 12 13 14 15 16 17 18 19 20 21 22 23 24 25 26 27 28 2…" at bounding box center [503, 200] width 176 height 137
click at [482, 236] on span "30" at bounding box center [478, 235] width 22 height 22
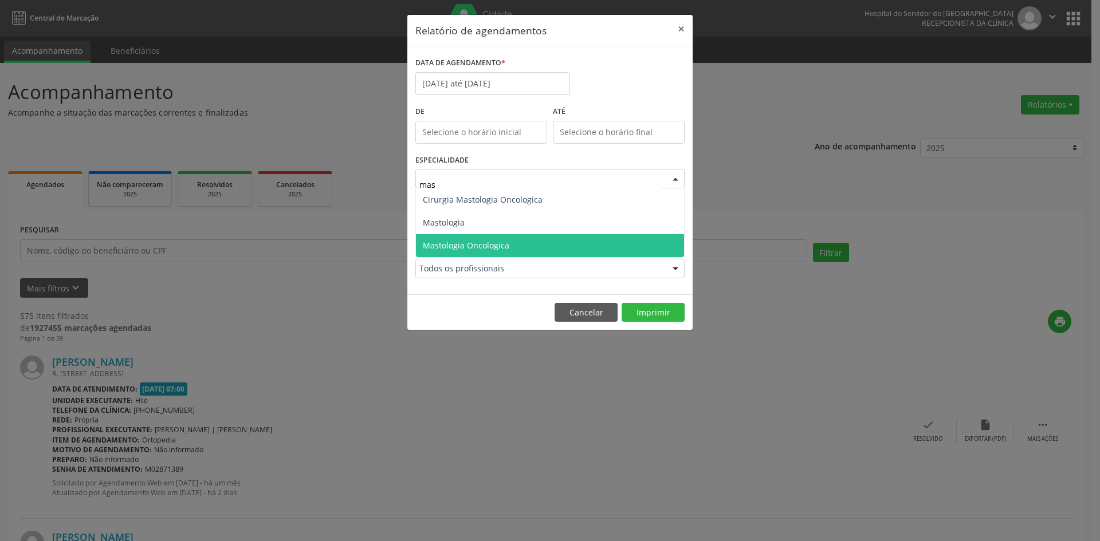
type input "mast"
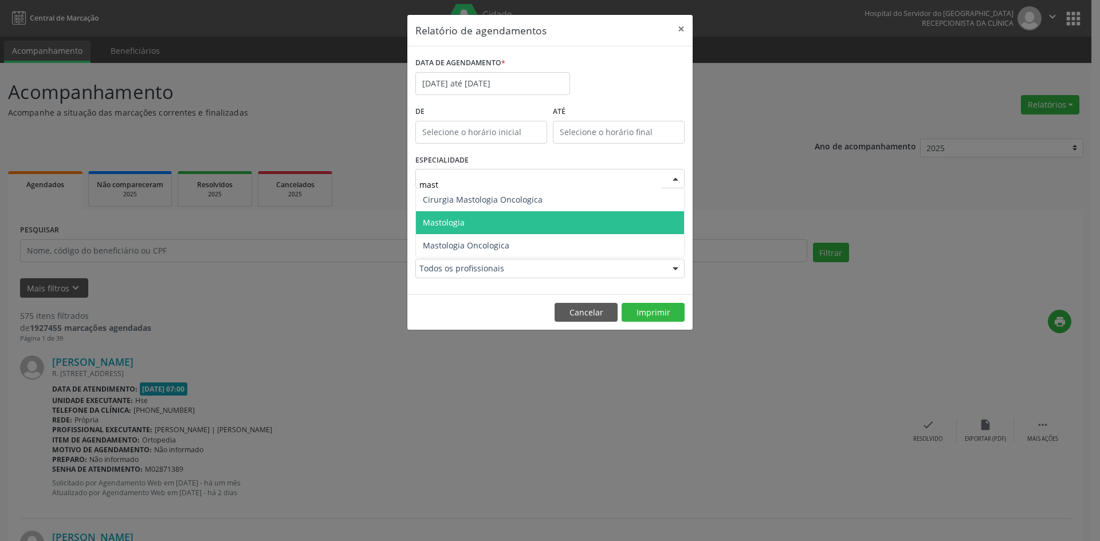
click at [524, 217] on span "Mastologia" at bounding box center [550, 222] width 268 height 23
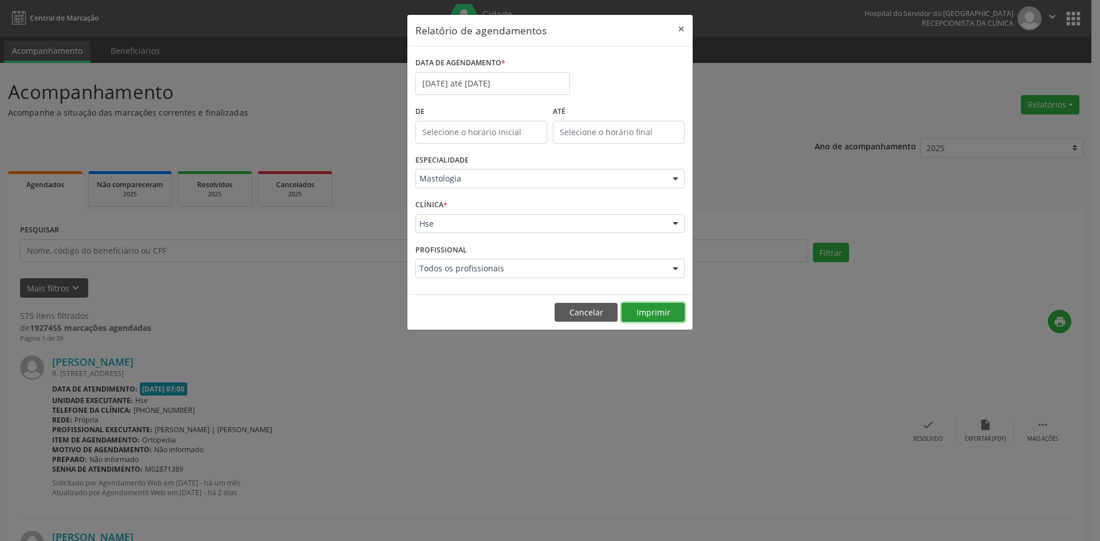
click at [647, 313] on button "Imprimir" at bounding box center [653, 312] width 63 height 19
